Goal: Find specific page/section: Find specific page/section

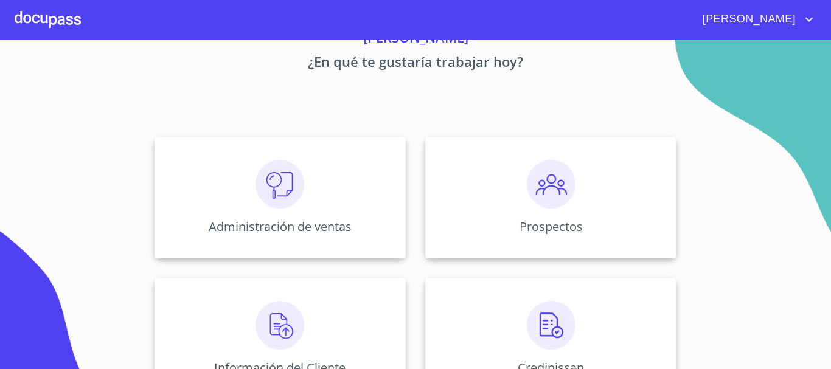
scroll to position [122, 0]
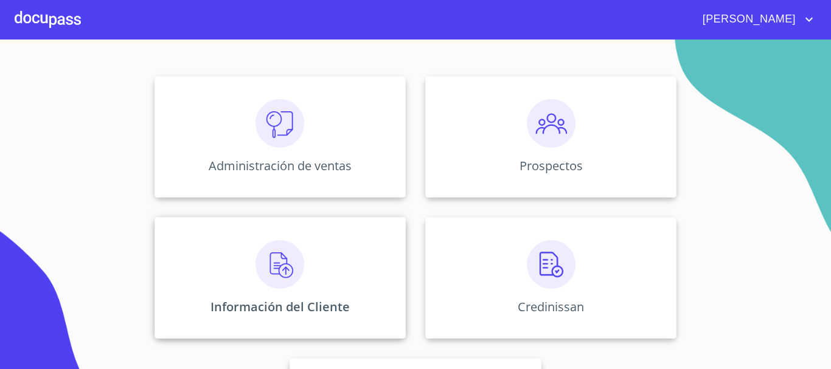
click at [274, 266] on img at bounding box center [279, 264] width 49 height 49
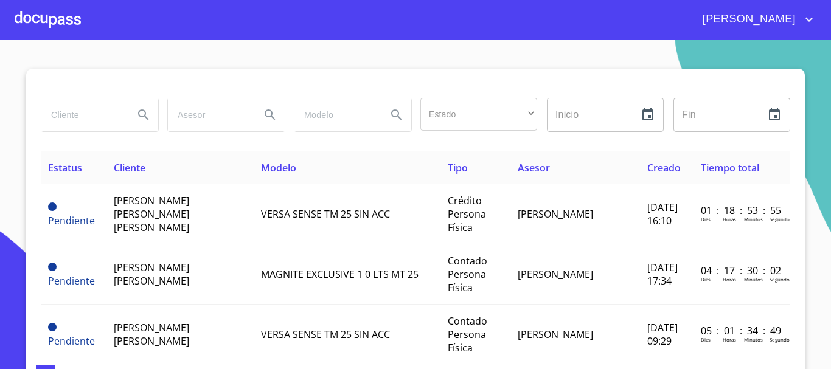
click at [71, 122] on input "search" at bounding box center [82, 115] width 83 height 33
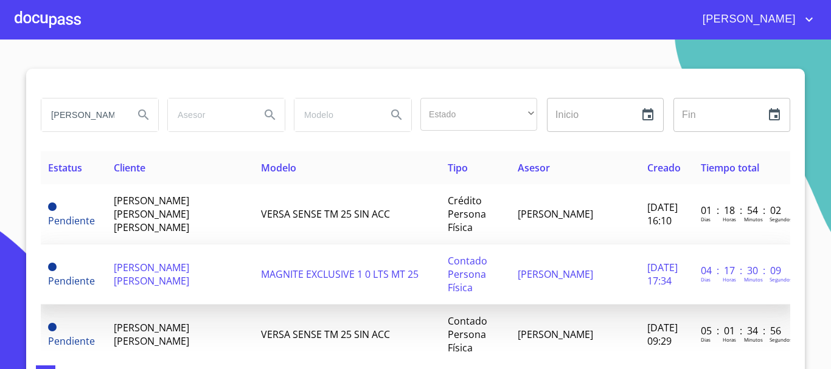
type input "[PERSON_NAME]"
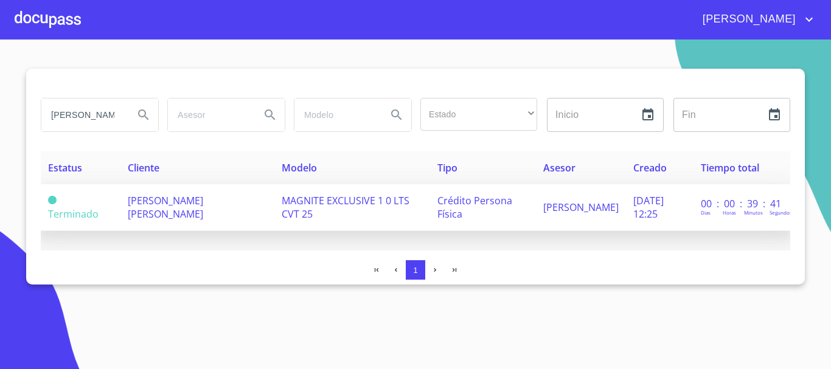
click at [217, 200] on td "[PERSON_NAME] [PERSON_NAME]" at bounding box center [197, 207] width 154 height 47
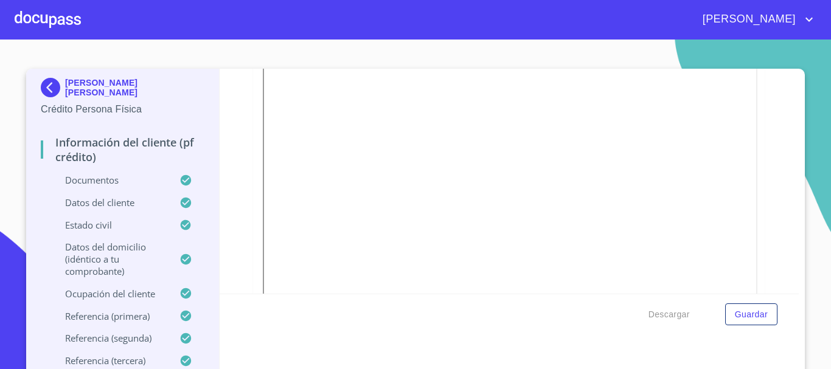
scroll to position [170, 0]
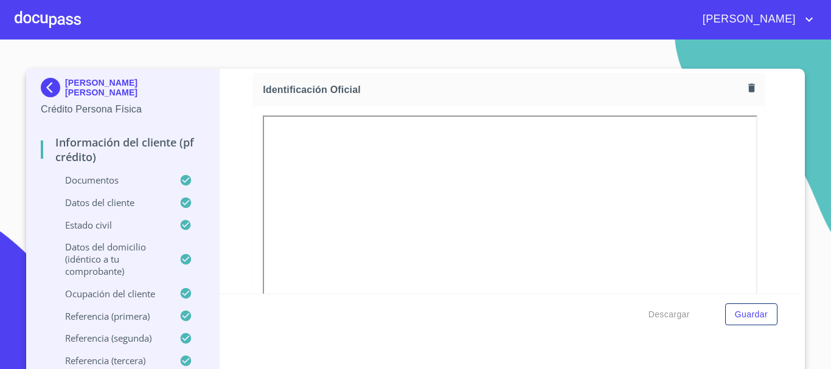
click at [49, 16] on div at bounding box center [48, 19] width 66 height 39
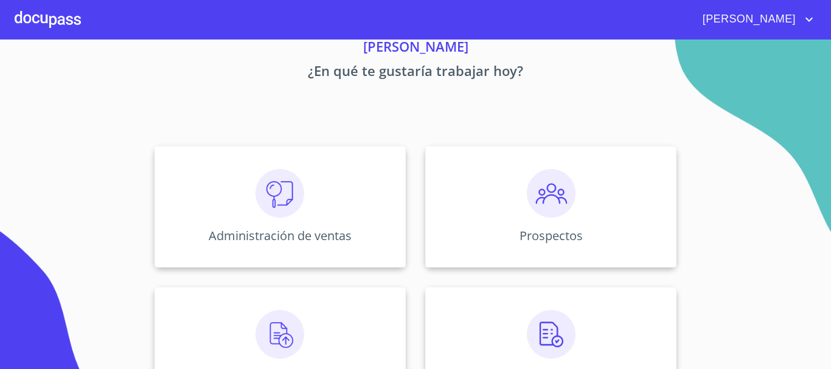
scroll to position [122, 0]
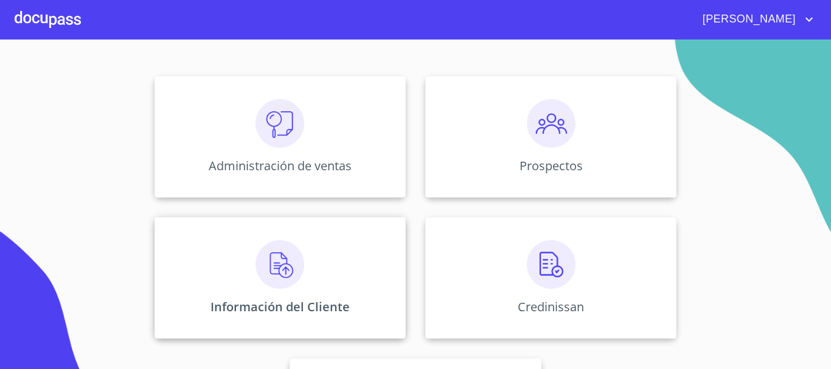
click at [299, 254] on img at bounding box center [279, 264] width 49 height 49
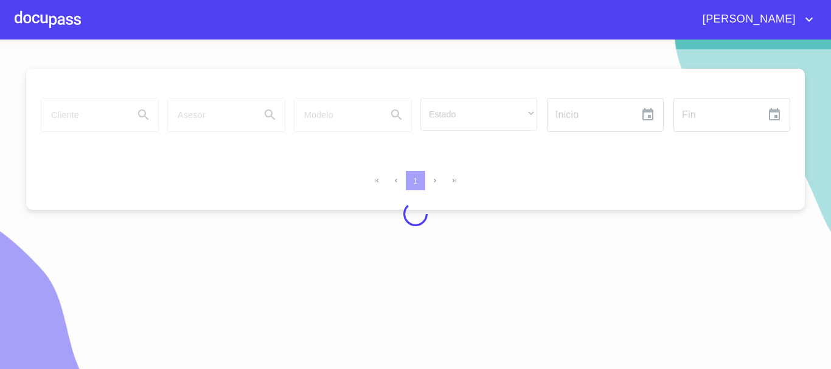
click at [81, 120] on div at bounding box center [415, 214] width 831 height 330
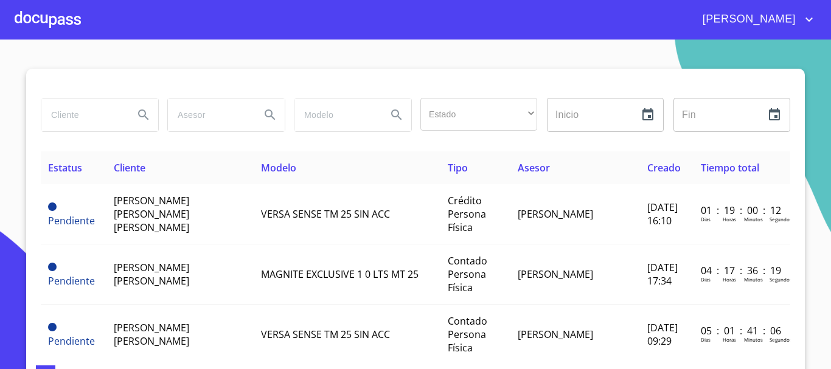
click at [95, 124] on input "search" at bounding box center [82, 115] width 83 height 33
type input "[PERSON_NAME]"
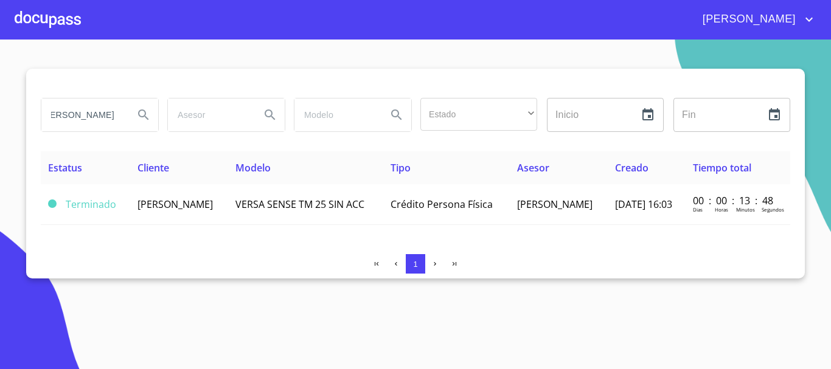
scroll to position [0, 0]
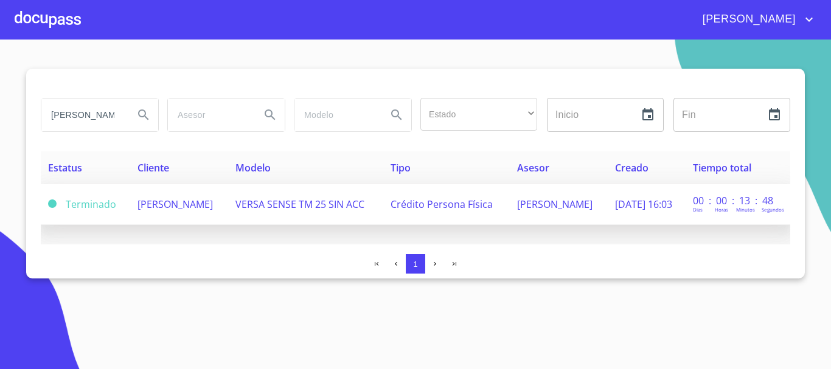
click at [156, 211] on span "[PERSON_NAME]" at bounding box center [174, 204] width 75 height 13
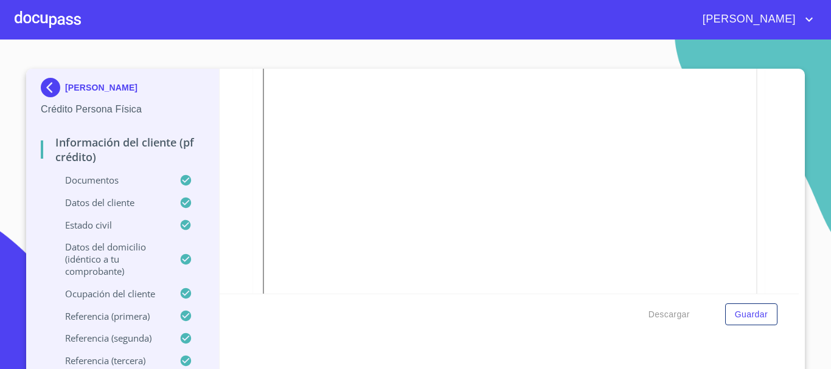
scroll to position [365, 0]
